Goal: Transaction & Acquisition: Download file/media

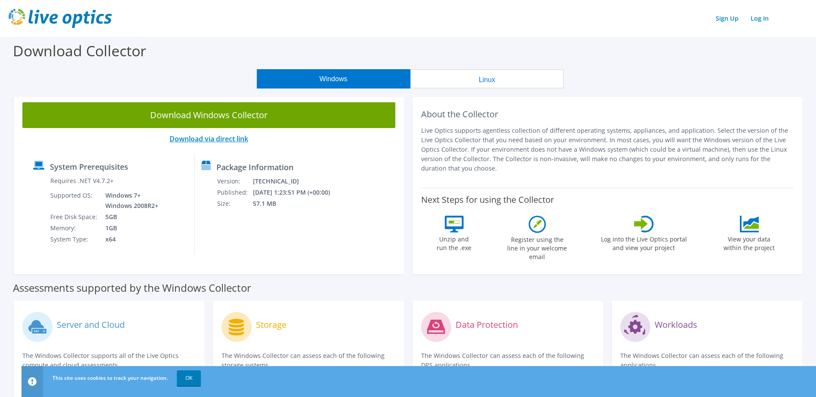
click at [201, 140] on link "Download via direct link" at bounding box center [208, 138] width 79 height 9
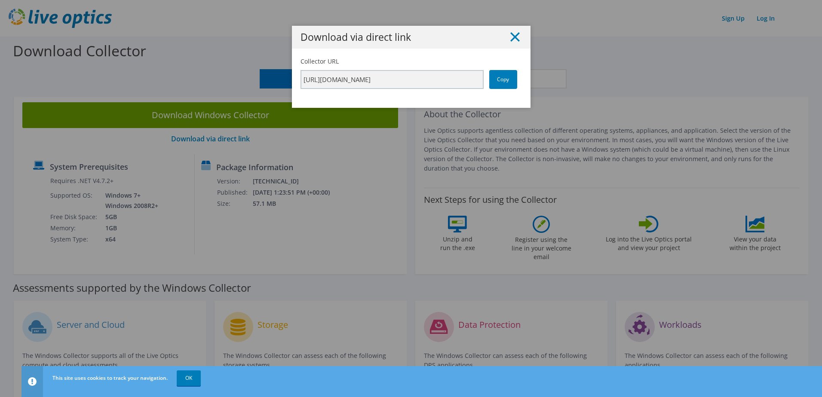
click at [512, 39] on icon at bounding box center [514, 36] width 9 height 9
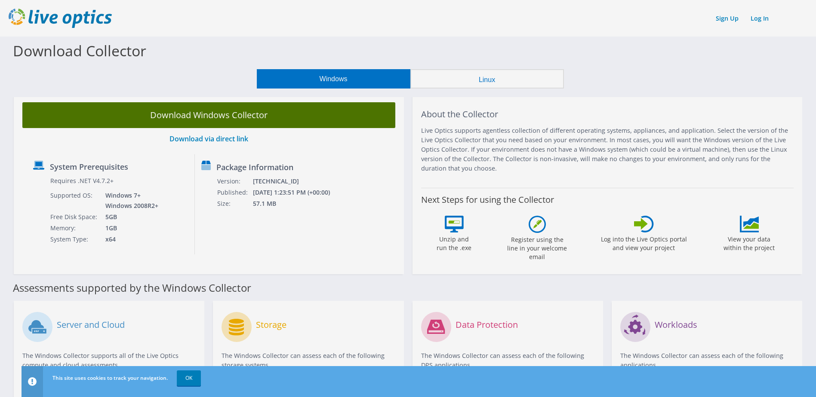
click at [211, 111] on link "Download Windows Collector" at bounding box center [208, 115] width 373 height 26
